Goal: Navigation & Orientation: Find specific page/section

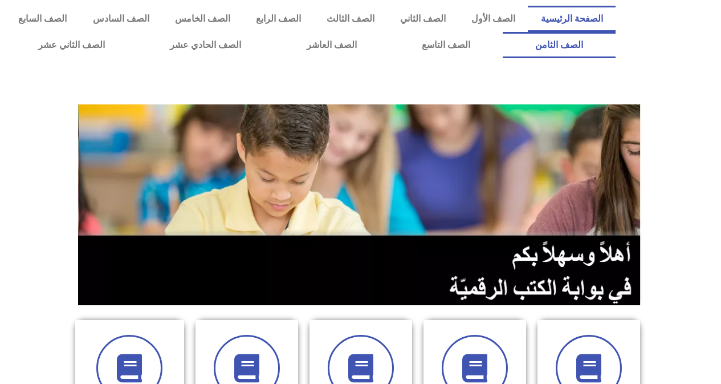
click at [503, 32] on link "الصف الثامن" at bounding box center [559, 45] width 113 height 26
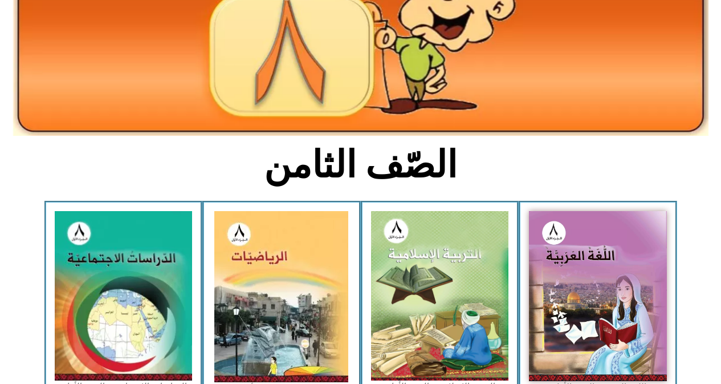
scroll to position [160, 0]
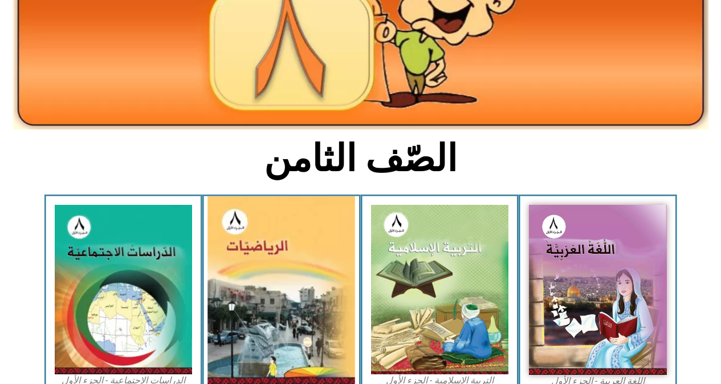
click at [319, 272] on img at bounding box center [282, 290] width 148 height 188
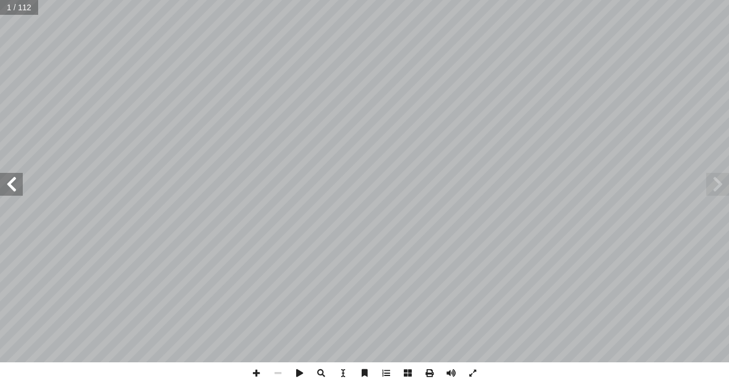
click at [11, 186] on span at bounding box center [11, 184] width 23 height 23
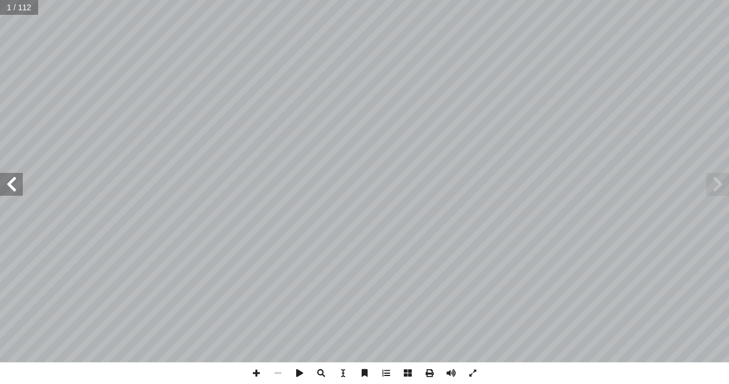
click at [11, 186] on span at bounding box center [11, 184] width 23 height 23
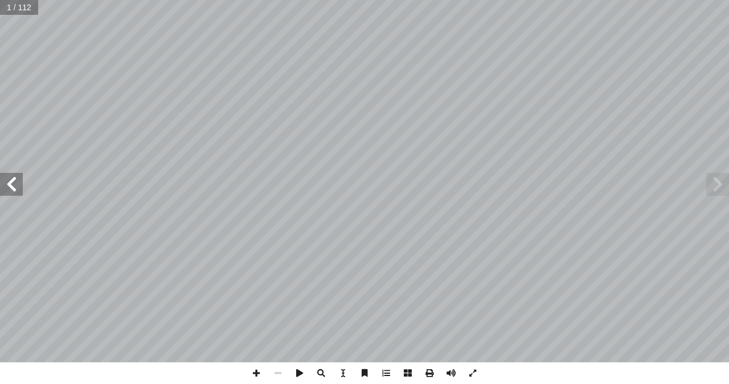
click at [11, 186] on span at bounding box center [11, 184] width 23 height 23
click at [19, 177] on span at bounding box center [11, 184] width 23 height 23
click at [259, 373] on span at bounding box center [257, 373] width 22 height 22
click at [255, 372] on span at bounding box center [257, 373] width 22 height 22
